Goal: Task Accomplishment & Management: Use online tool/utility

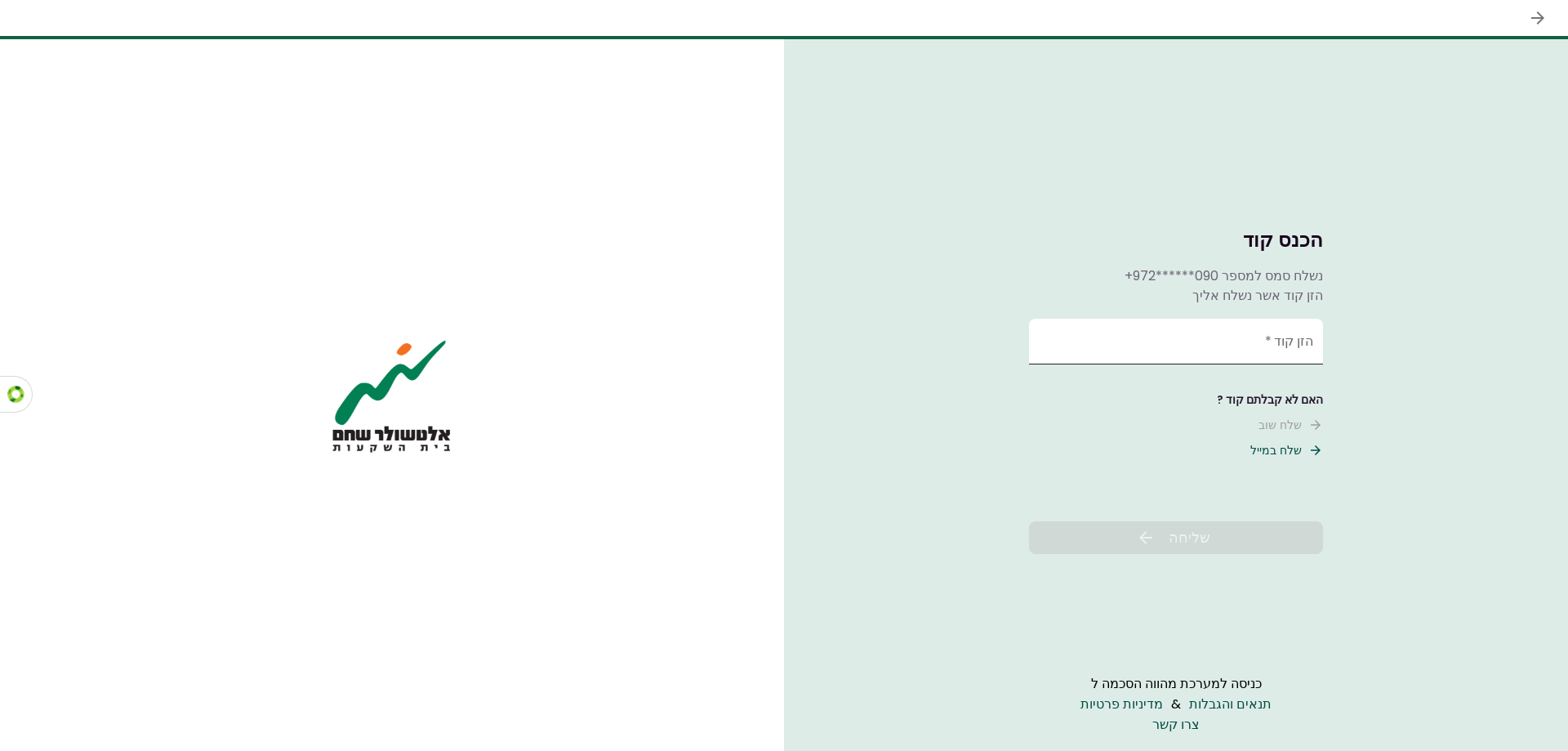
click at [1273, 348] on input "הזן קוד   *" at bounding box center [1175, 342] width 294 height 46
type input "******"
click at [1226, 534] on button "שליחה" at bounding box center [1175, 538] width 294 height 33
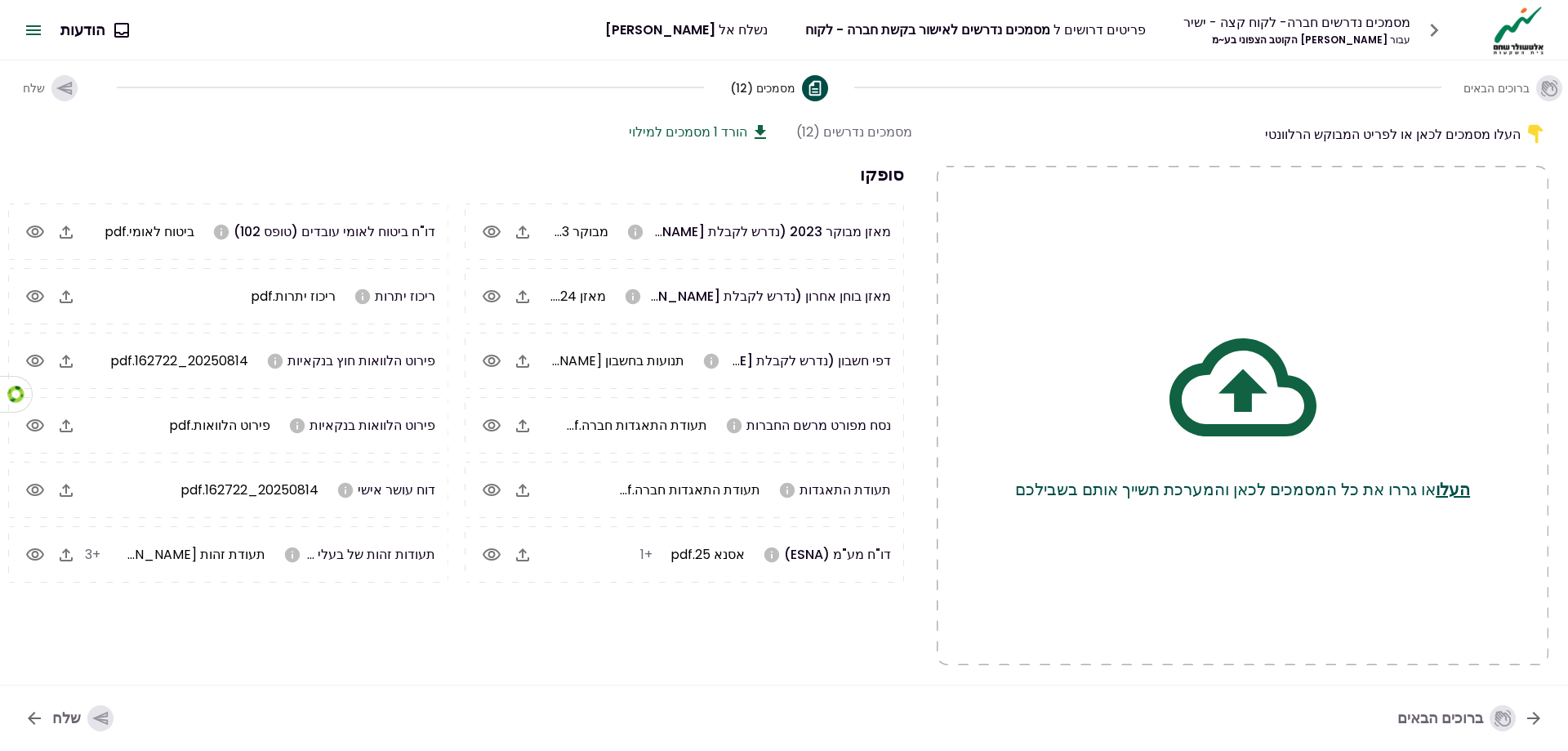
click at [38, 552] on icon "button" at bounding box center [35, 555] width 18 height 12
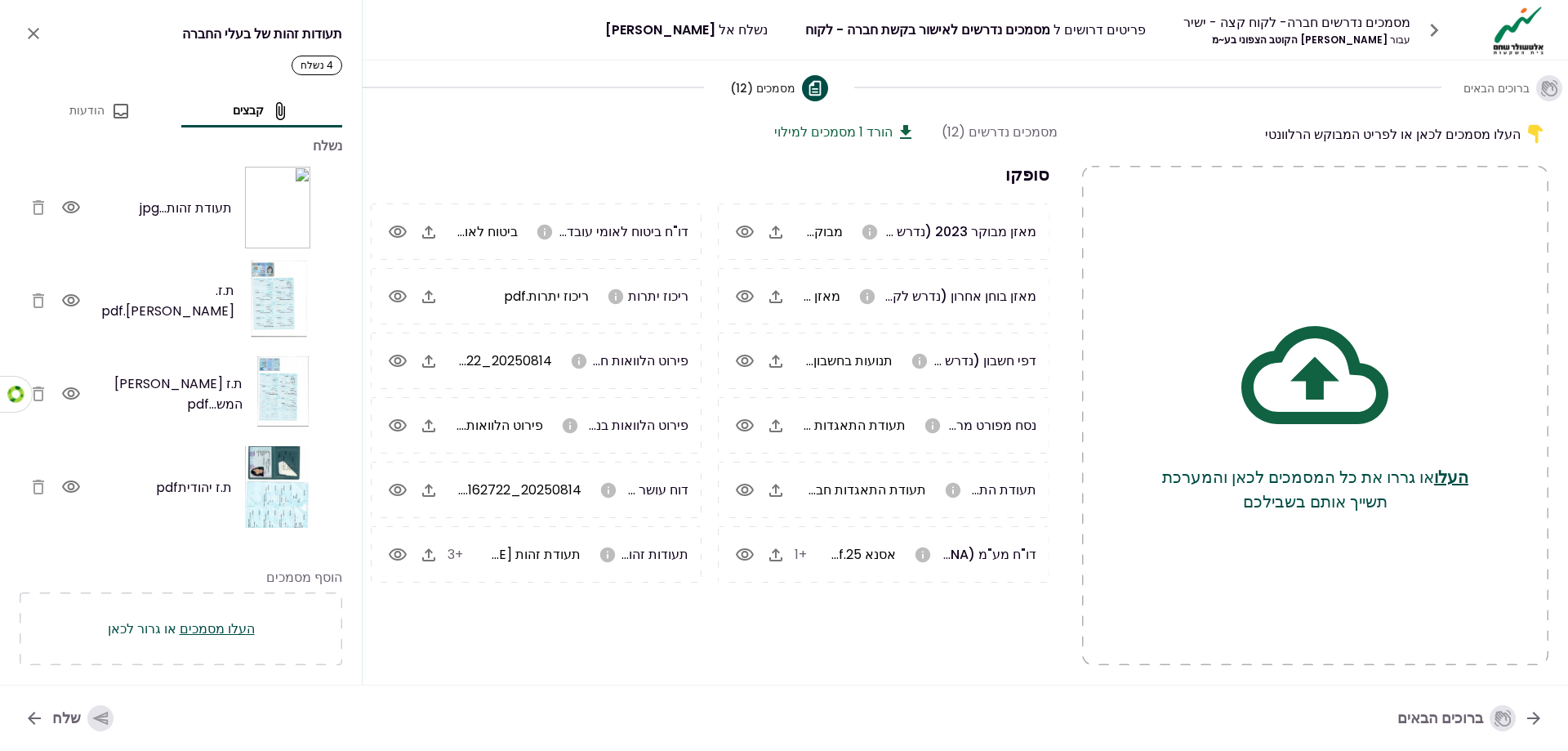
click at [78, 300] on icon "button" at bounding box center [71, 300] width 18 height 12
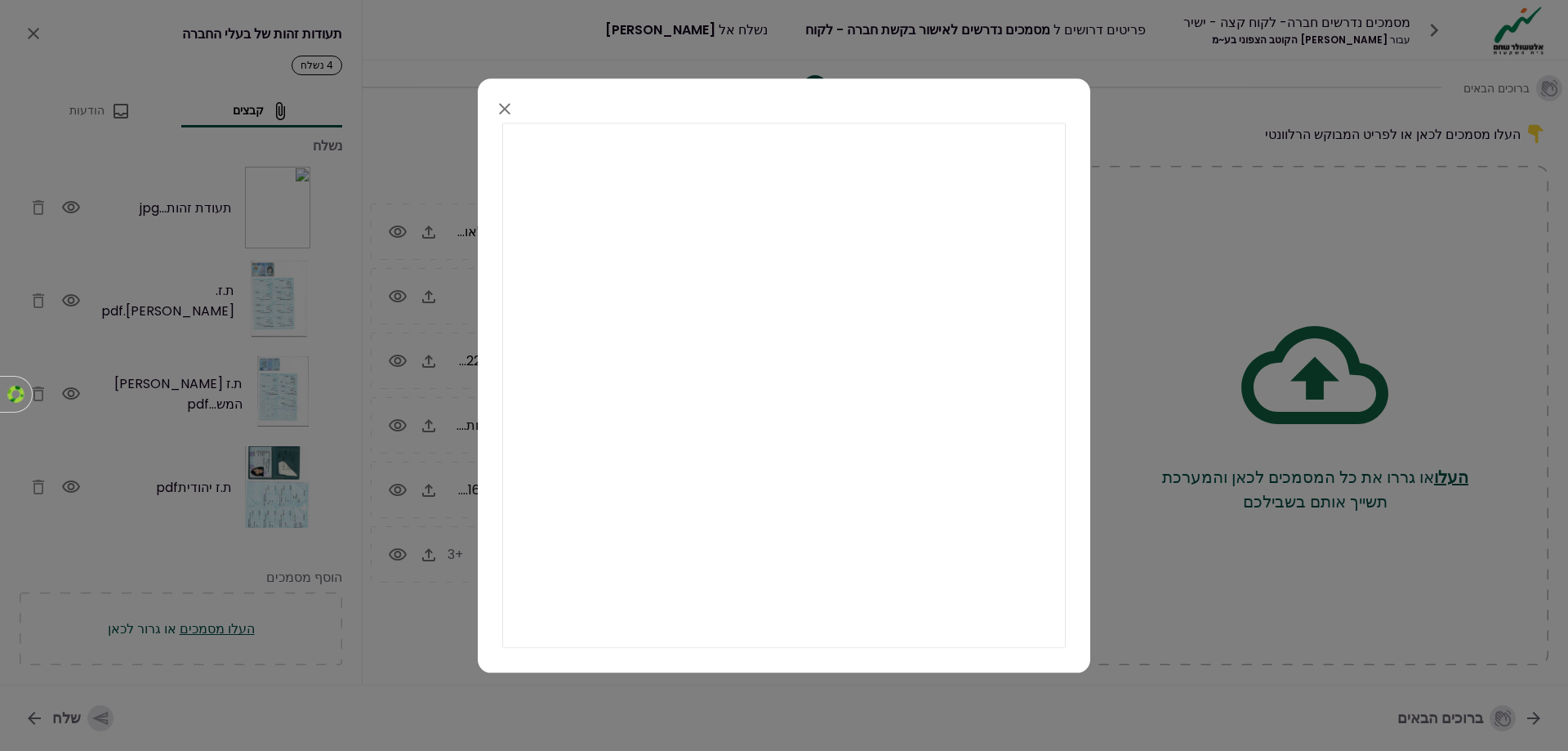
click at [499, 99] on icon "button" at bounding box center [504, 109] width 20 height 20
